Goal: Navigation & Orientation: Find specific page/section

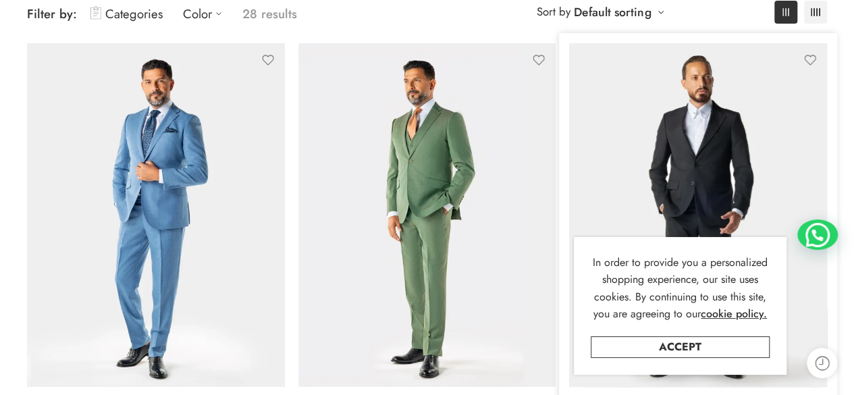
scroll to position [202, 0]
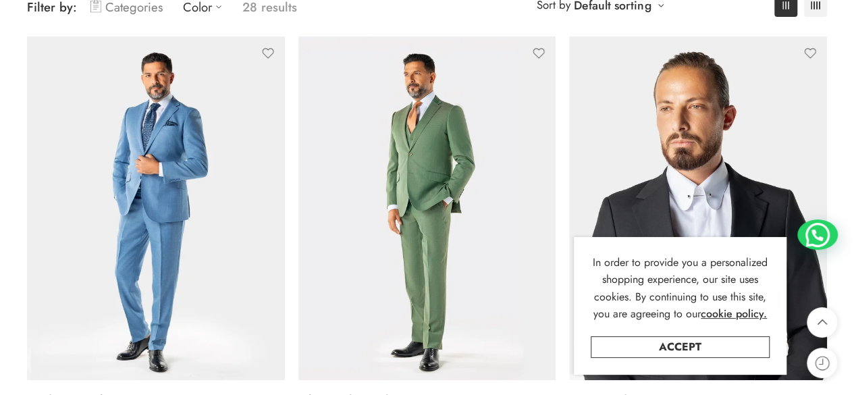
click at [145, 6] on link "Categories" at bounding box center [126, 7] width 72 height 32
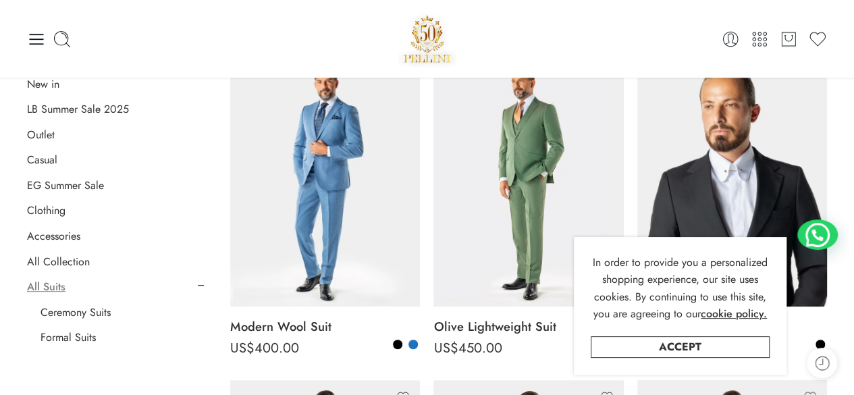
scroll to position [270, 0]
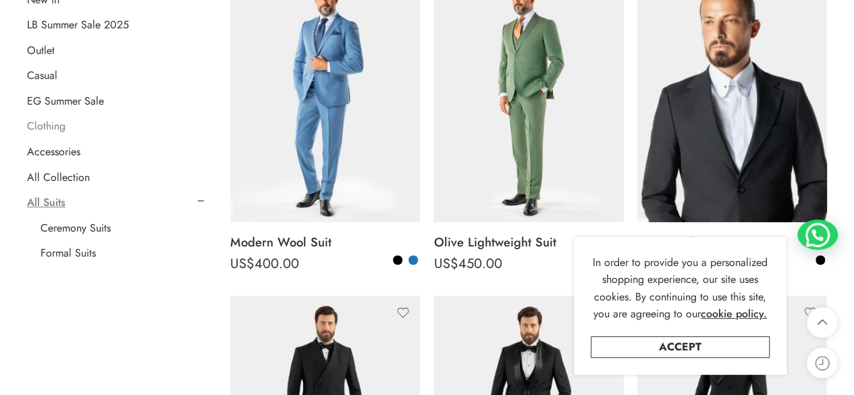
click at [62, 128] on link "Clothing" at bounding box center [46, 125] width 38 height 13
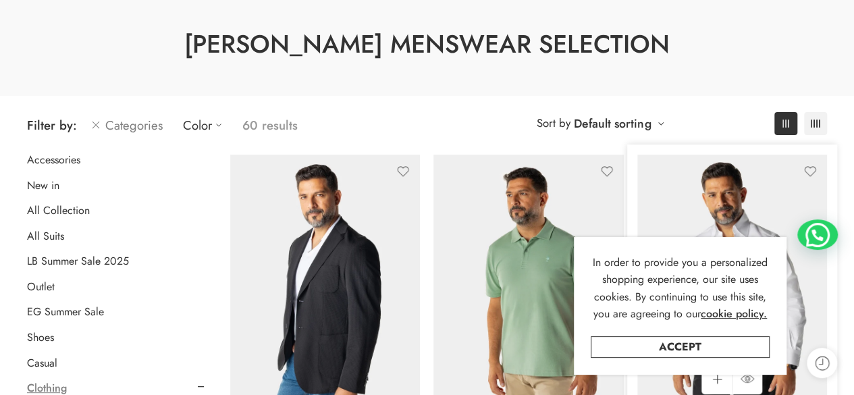
scroll to position [105, 0]
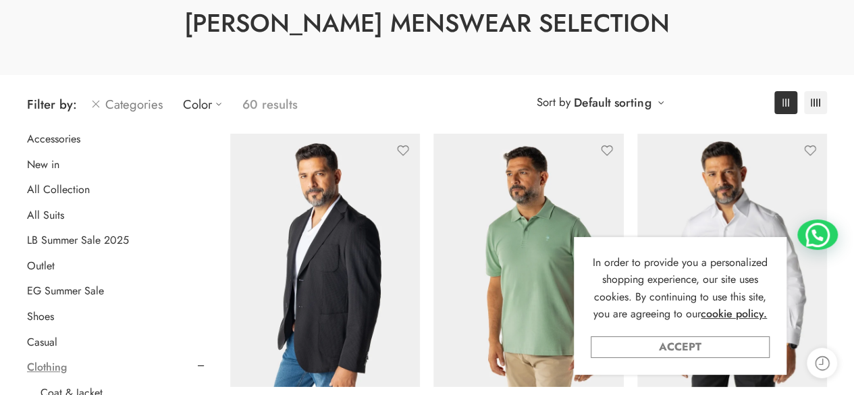
click at [685, 341] on link "Accept" at bounding box center [679, 347] width 179 height 22
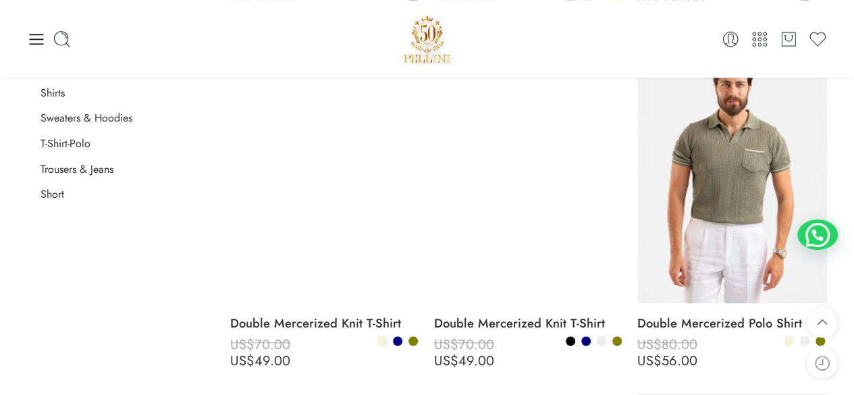
scroll to position [510, 0]
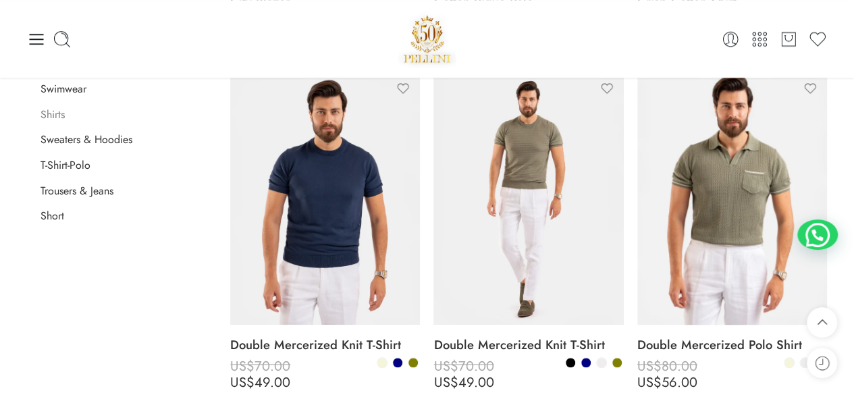
click at [61, 115] on link "Shirts" at bounding box center [52, 114] width 24 height 13
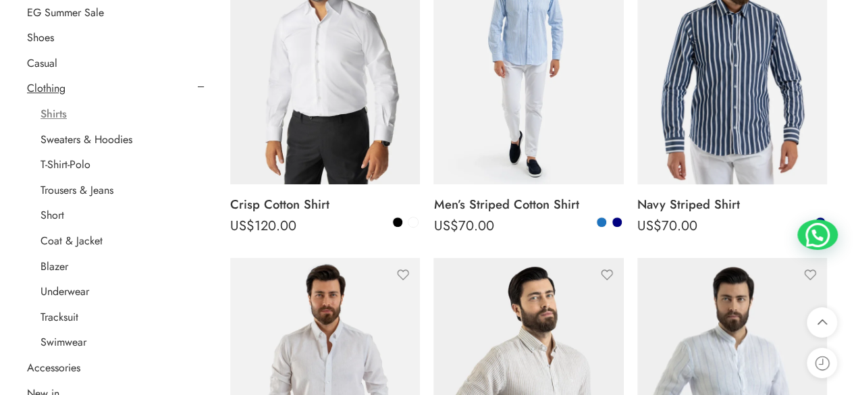
scroll to position [443, 0]
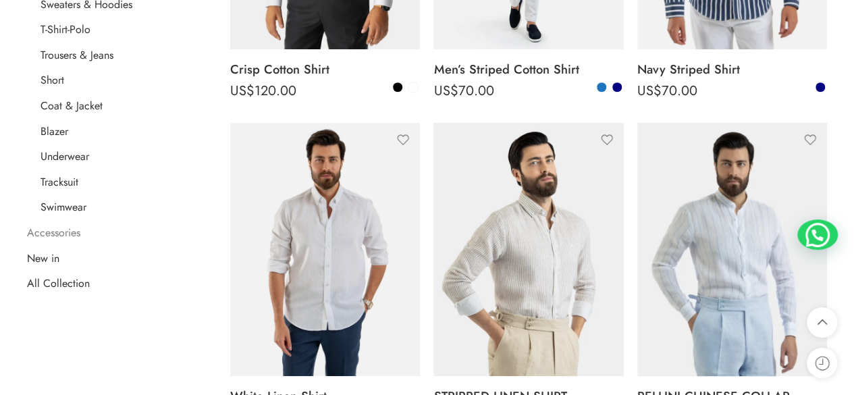
click at [70, 237] on link "Accessories" at bounding box center [53, 232] width 53 height 13
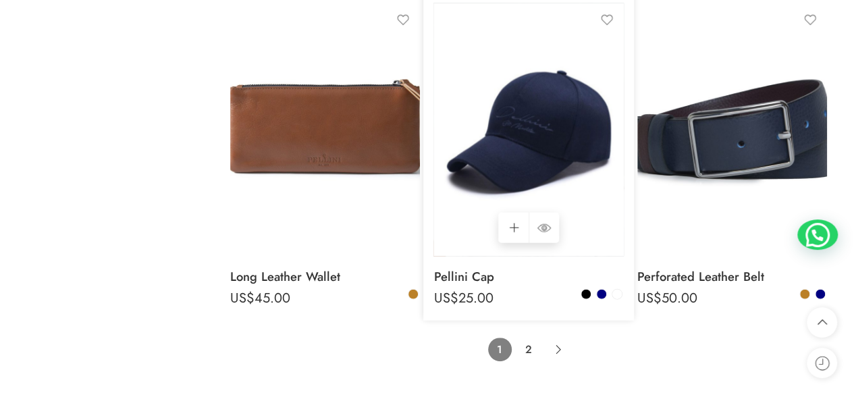
scroll to position [6583, 0]
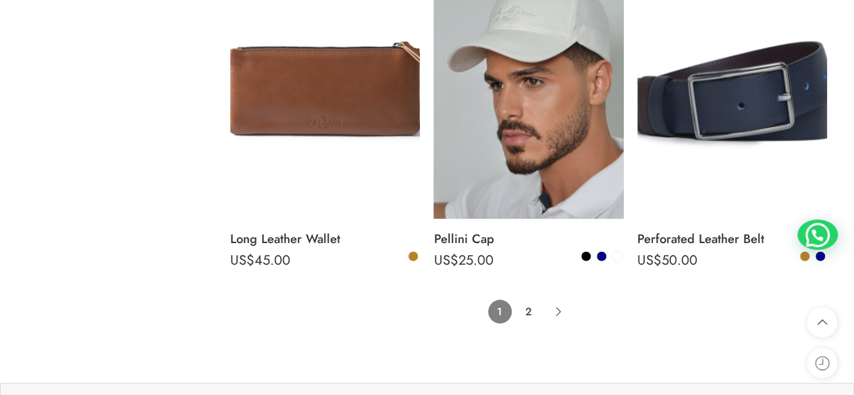
click at [524, 300] on link "2" at bounding box center [529, 312] width 24 height 24
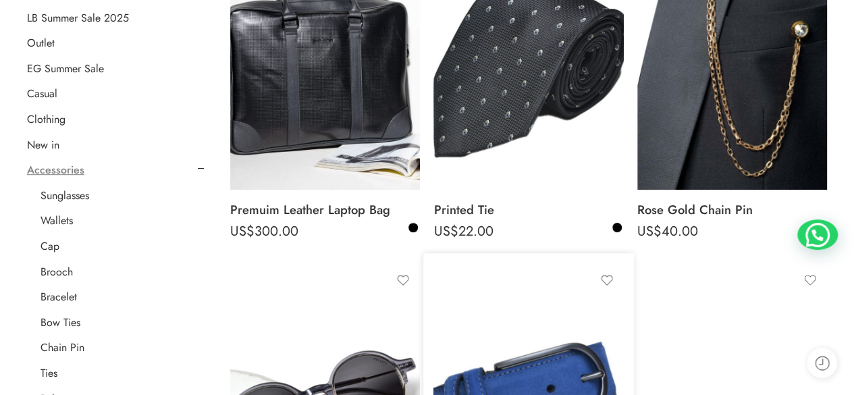
scroll to position [308, 0]
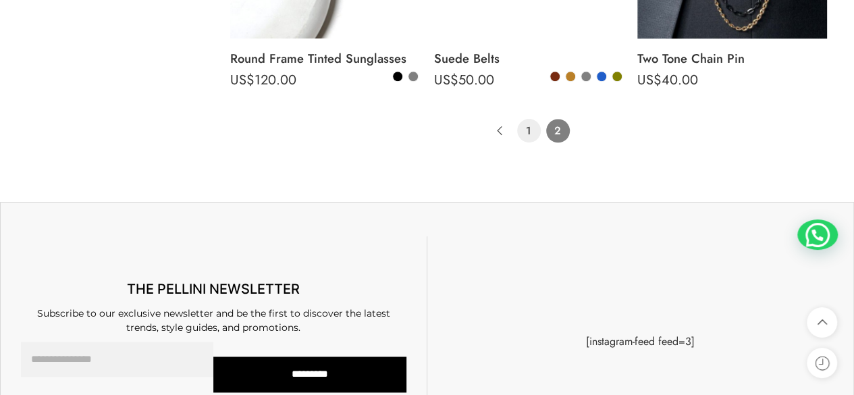
click at [526, 130] on link "1" at bounding box center [529, 131] width 24 height 24
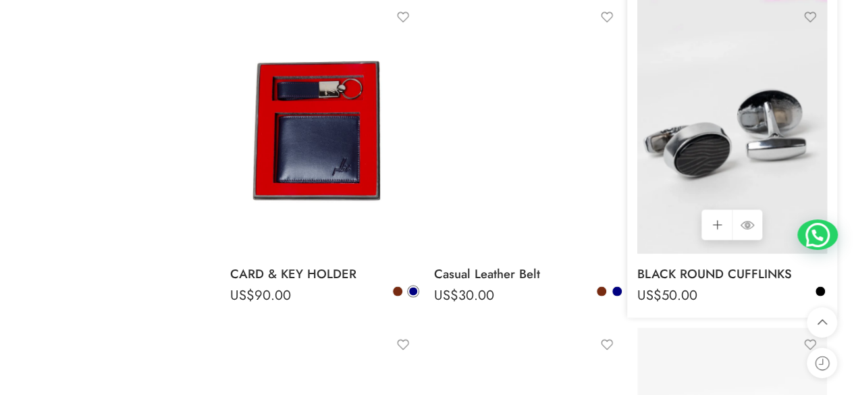
scroll to position [1387, 0]
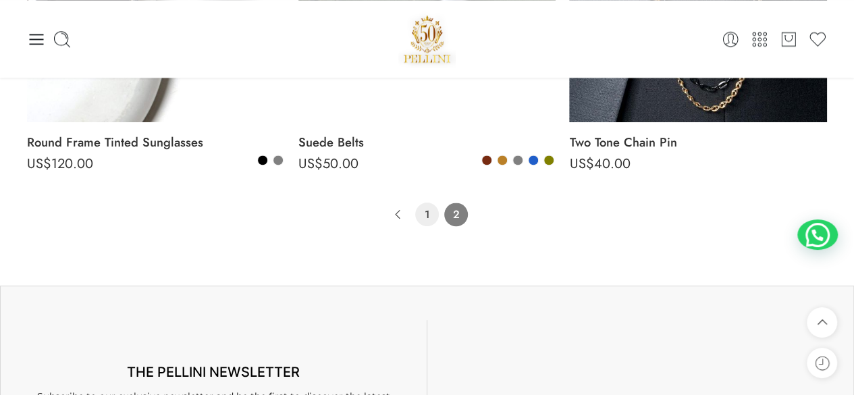
click at [426, 204] on link "1" at bounding box center [427, 214] width 24 height 24
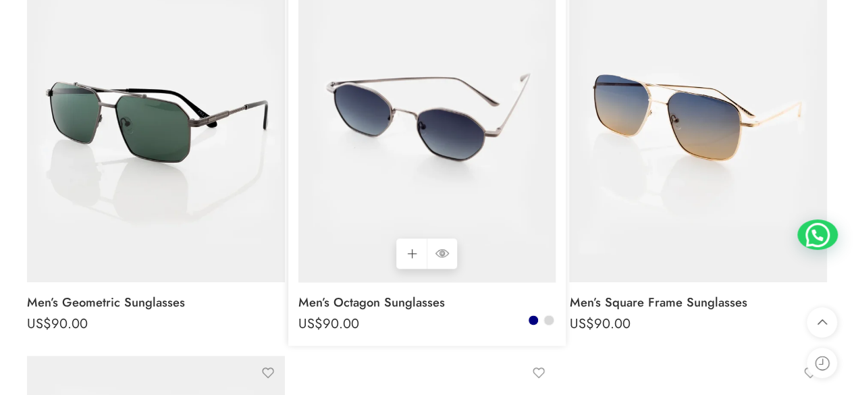
scroll to position [780, 0]
